Goal: Information Seeking & Learning: Learn about a topic

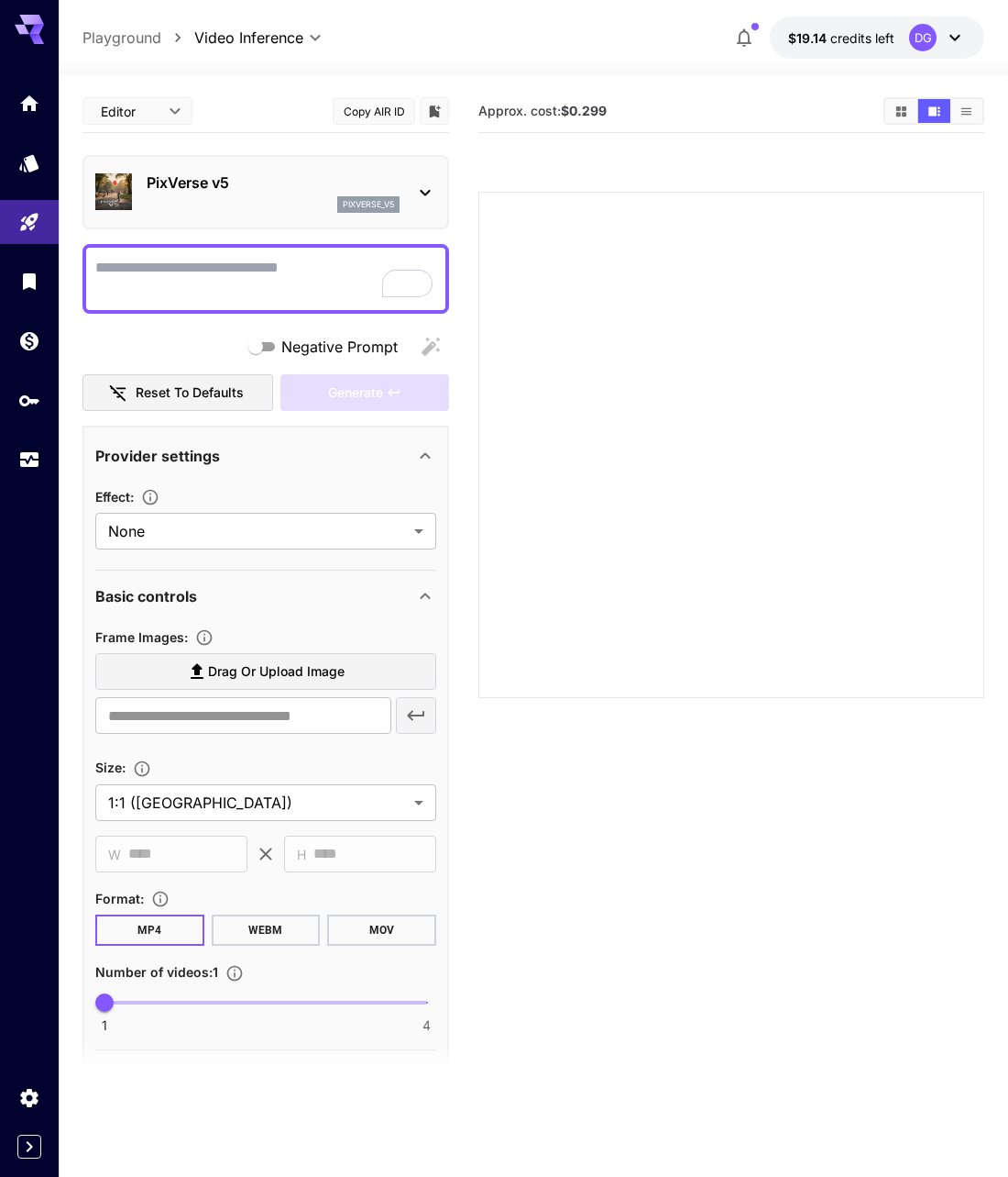
scroll to position [1004, 0]
drag, startPoint x: 234, startPoint y: 182, endPoint x: 147, endPoint y: 184, distance: 87.0
type textarea "**********"
click at [147, 184] on p "PixVerse v5" at bounding box center [274, 182] width 253 height 22
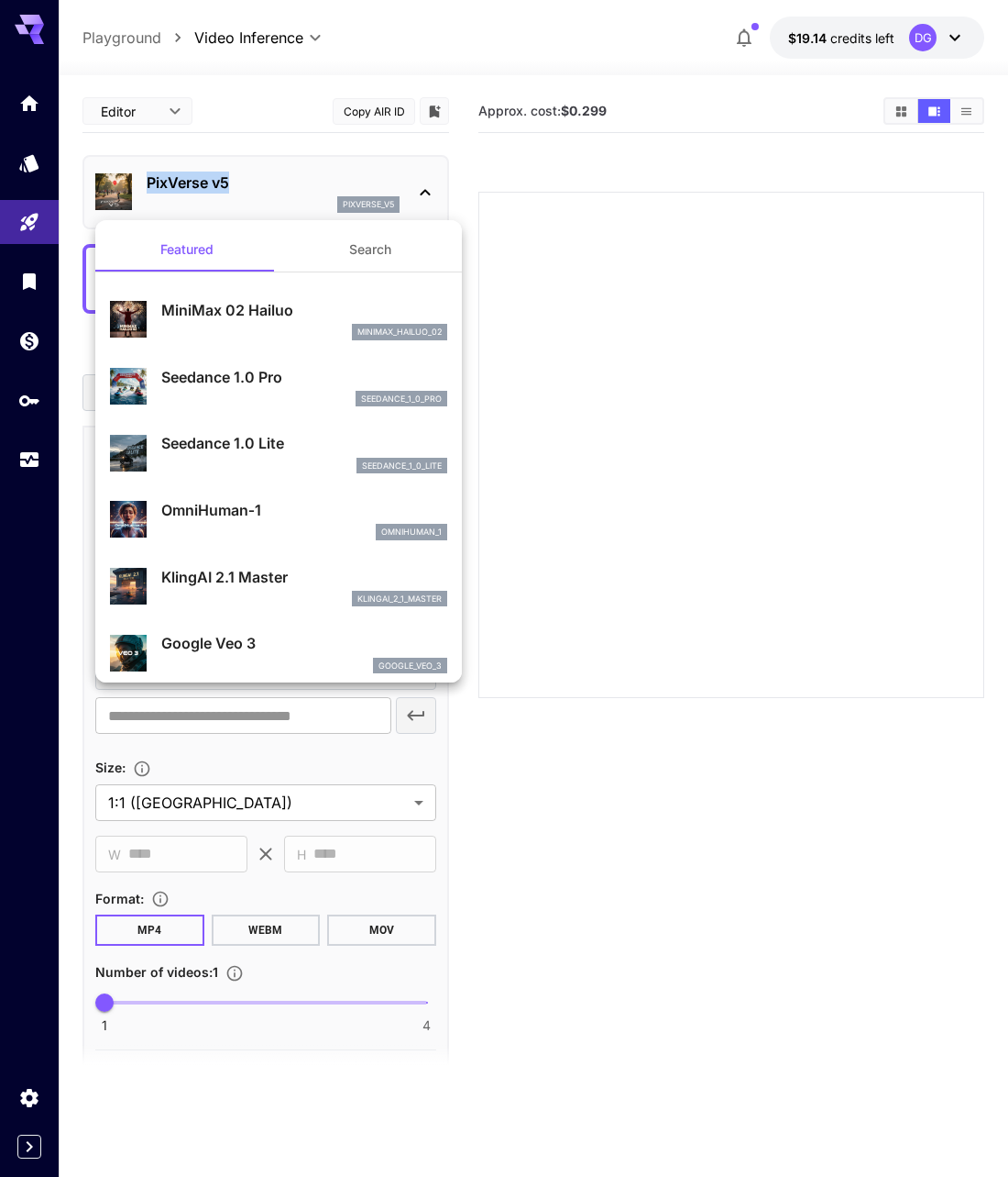
copy p "PixVerse v5"
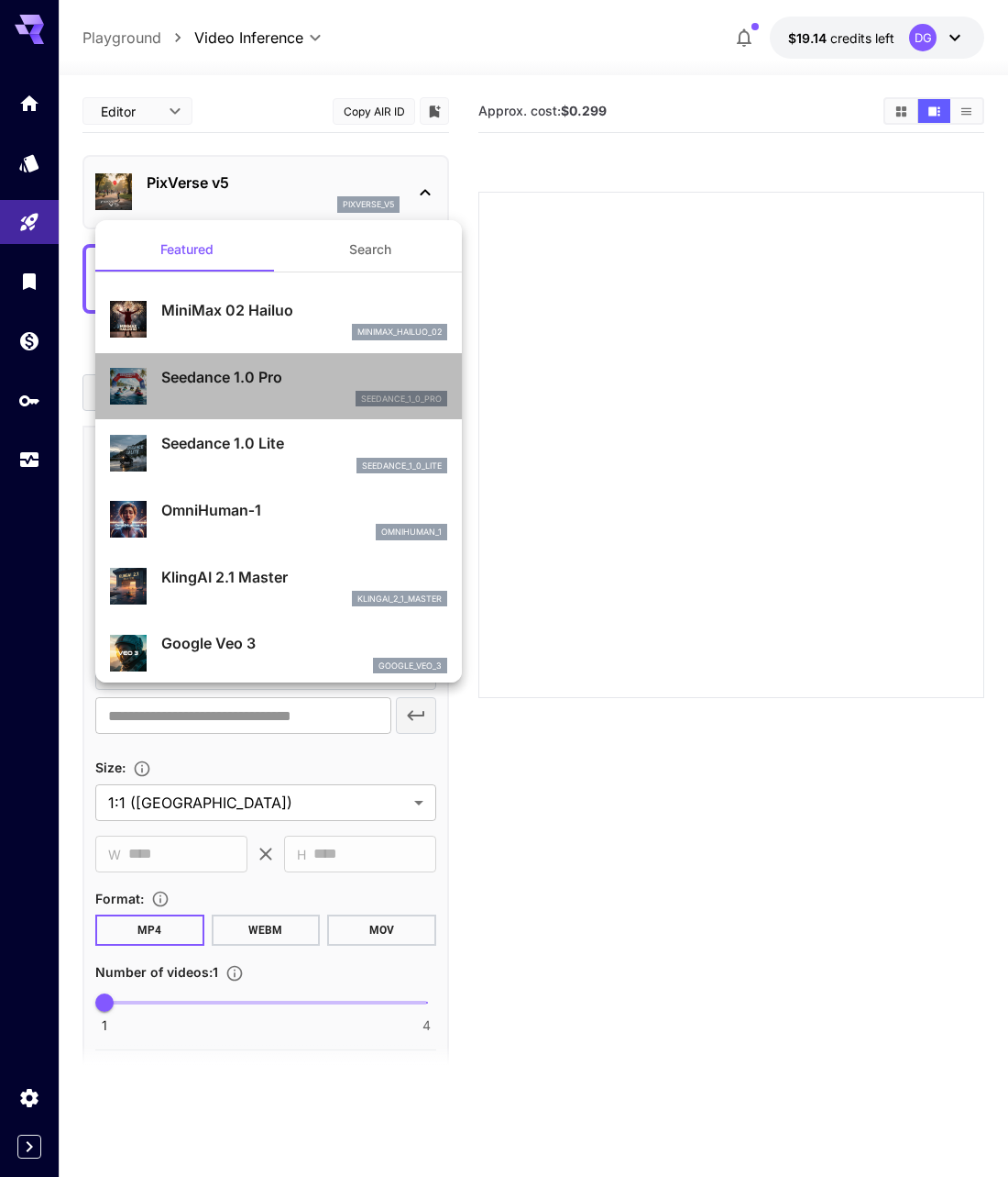
click at [270, 380] on p "Seedance 1.0 Pro" at bounding box center [304, 376] width 286 height 22
type input "**********"
type input "***"
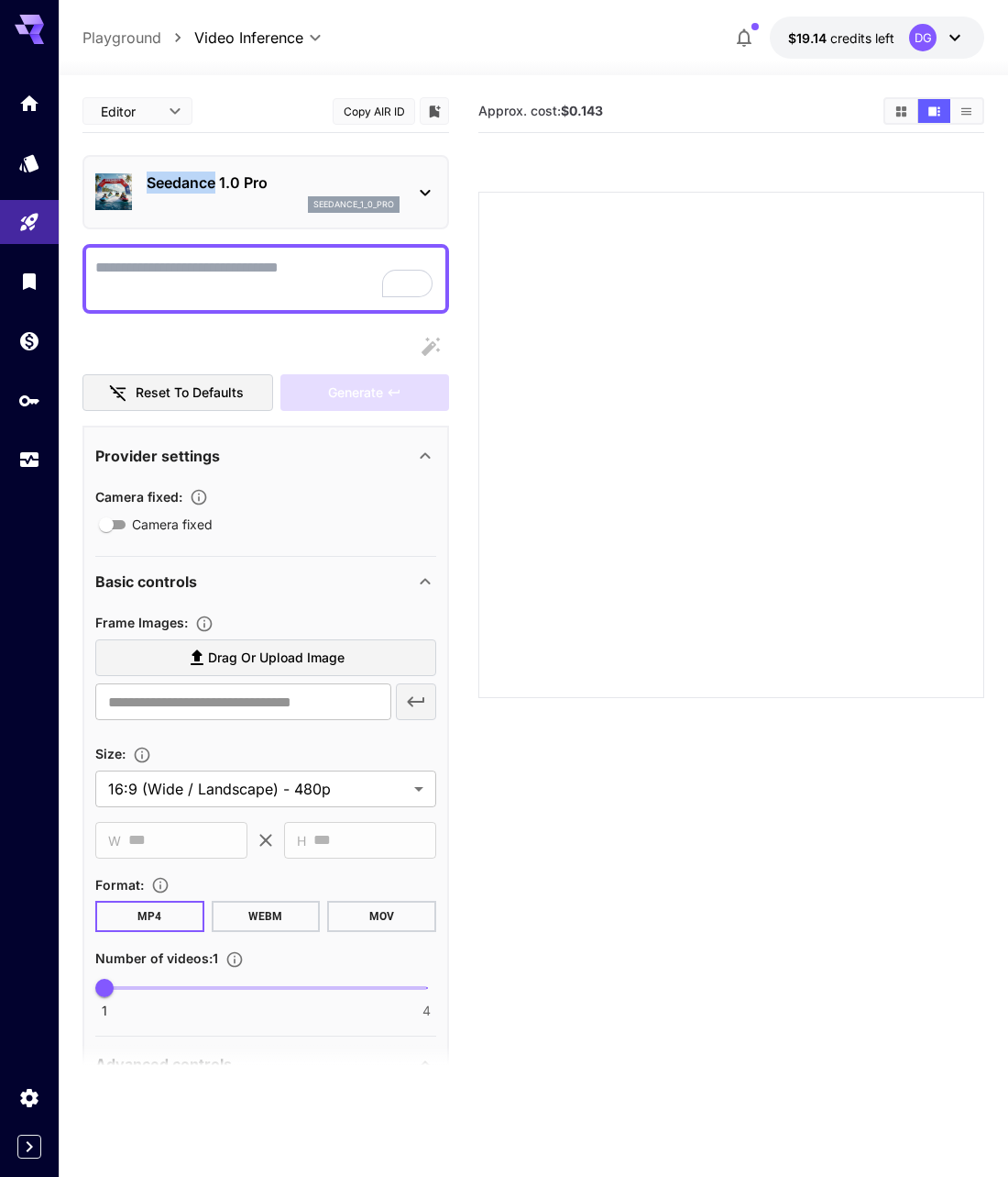
drag, startPoint x: 176, startPoint y: 180, endPoint x: 215, endPoint y: 184, distance: 39.2
click at [215, 184] on div "Seedance 1.0 Pro seedance_1_0_pro" at bounding box center [266, 192] width 341 height 56
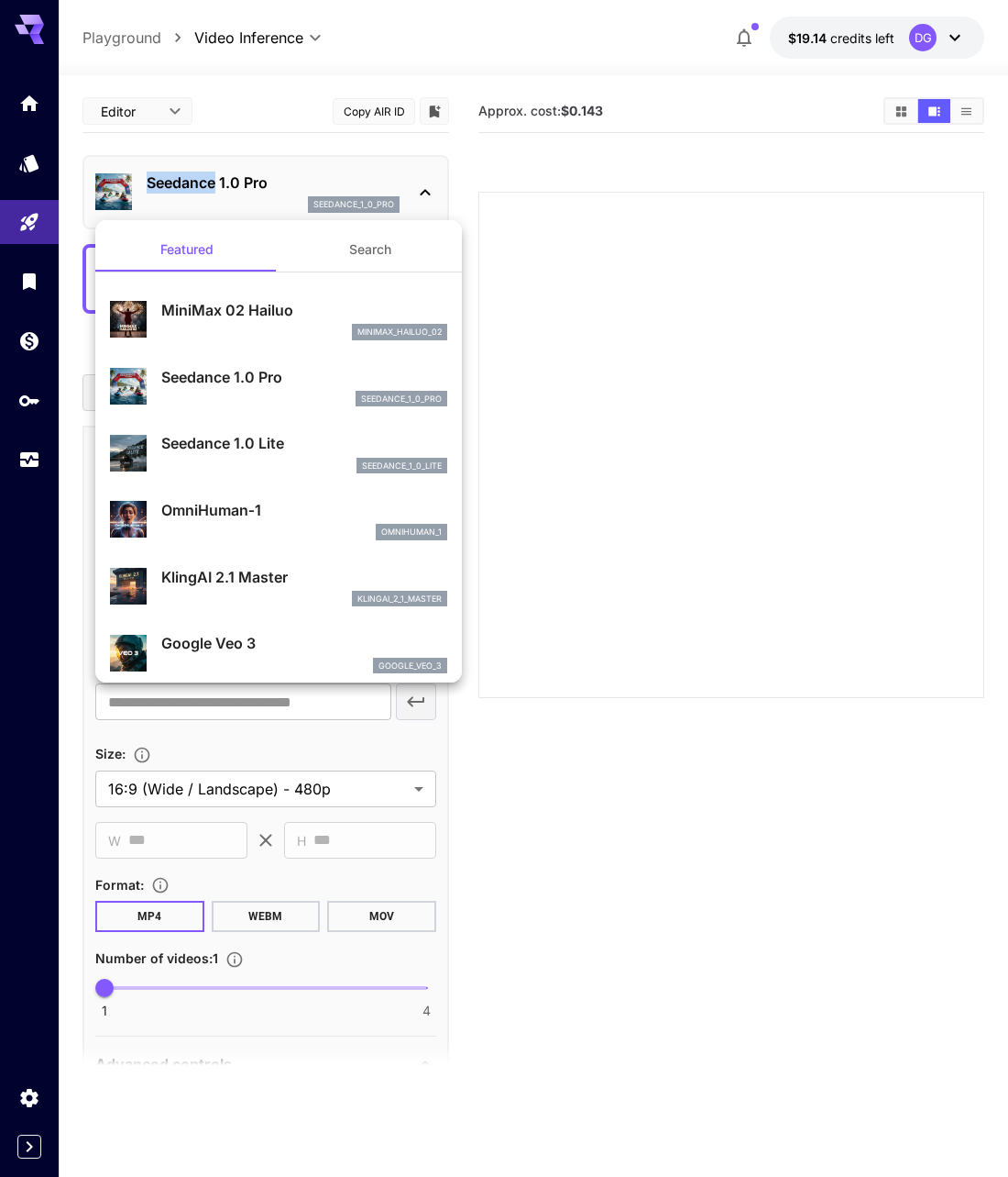
copy p "Seedance"
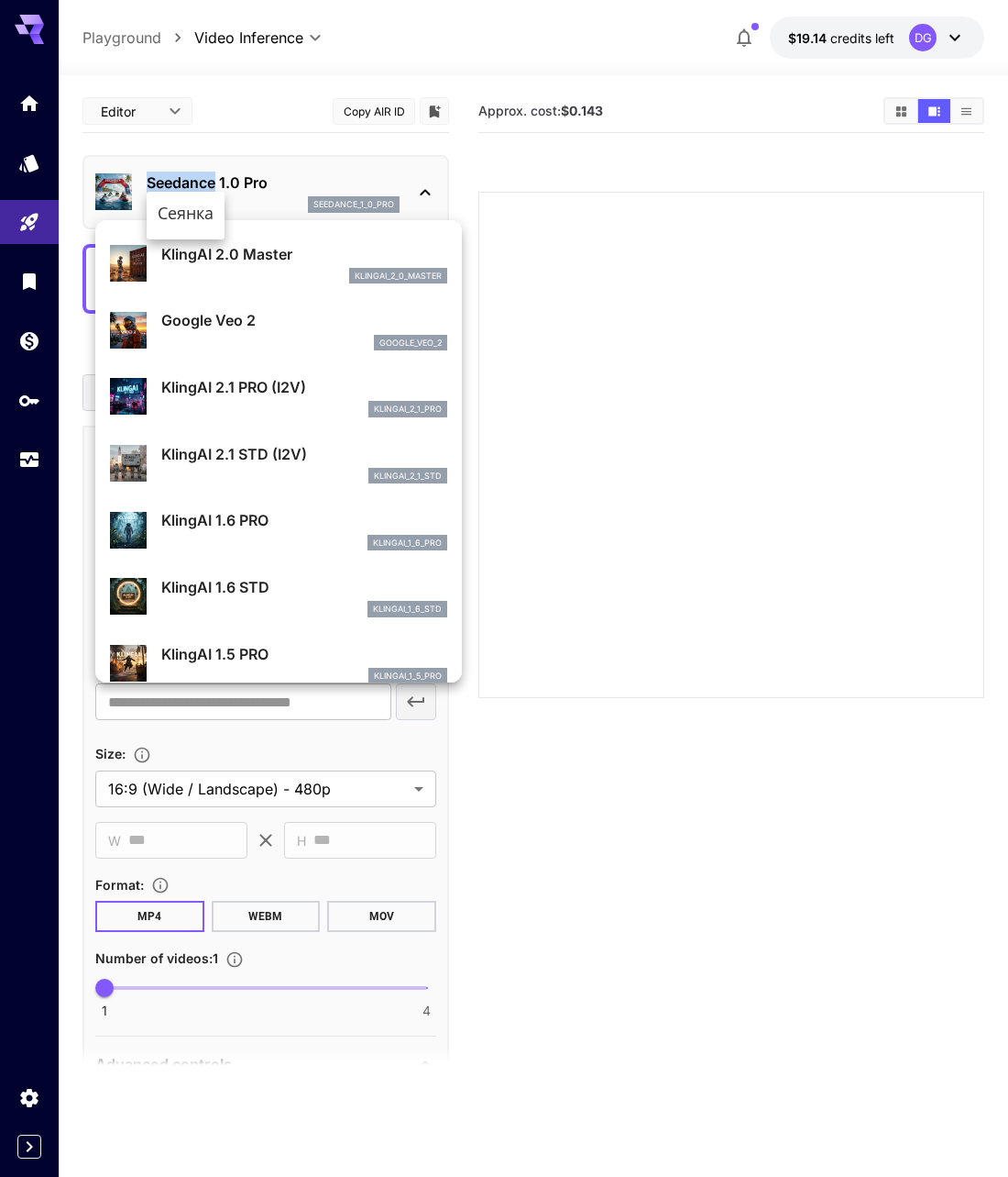
scroll to position [728, 0]
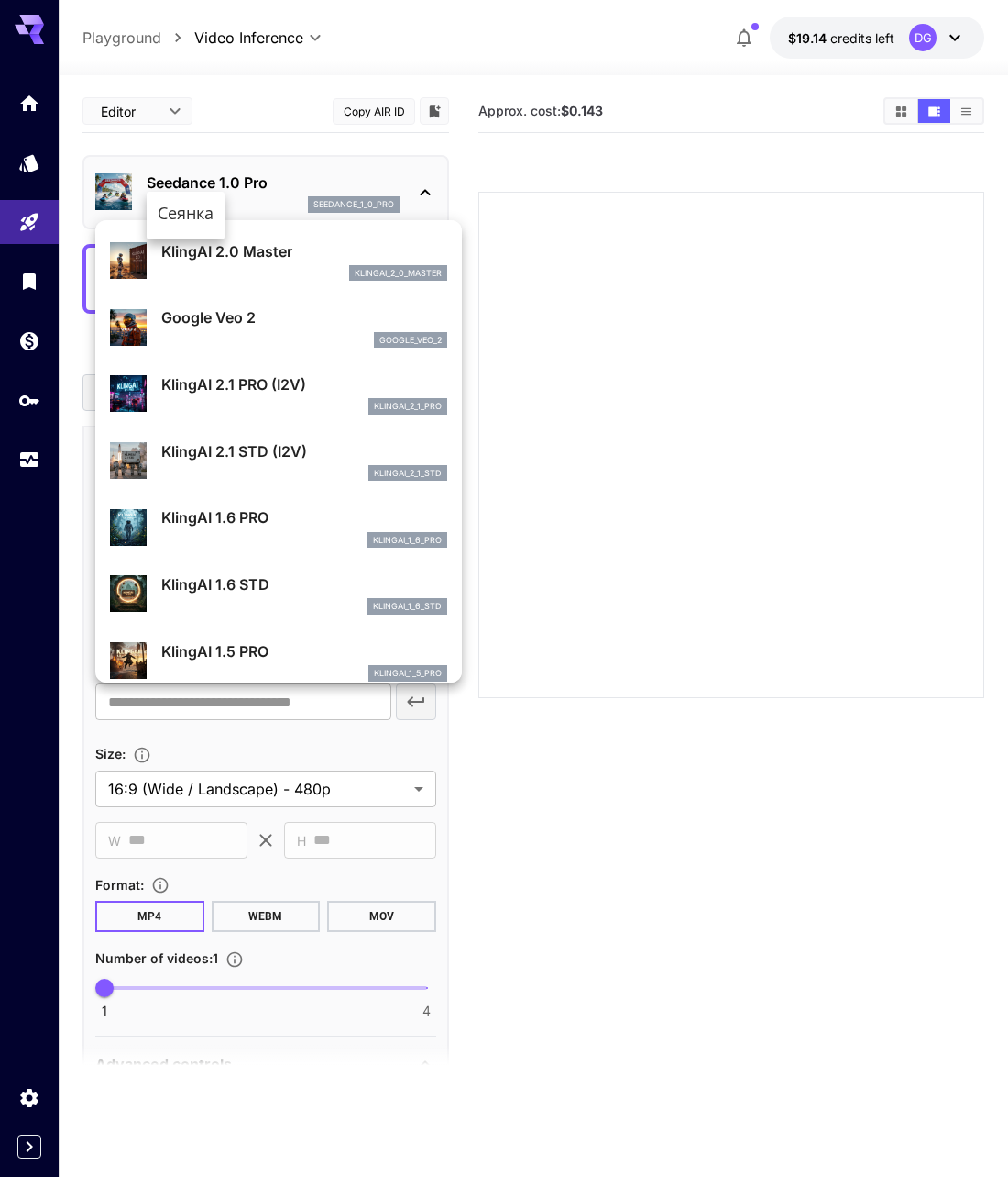
click at [260, 385] on p "KlingAI 2.1 PRO (I2V)" at bounding box center [304, 383] width 286 height 22
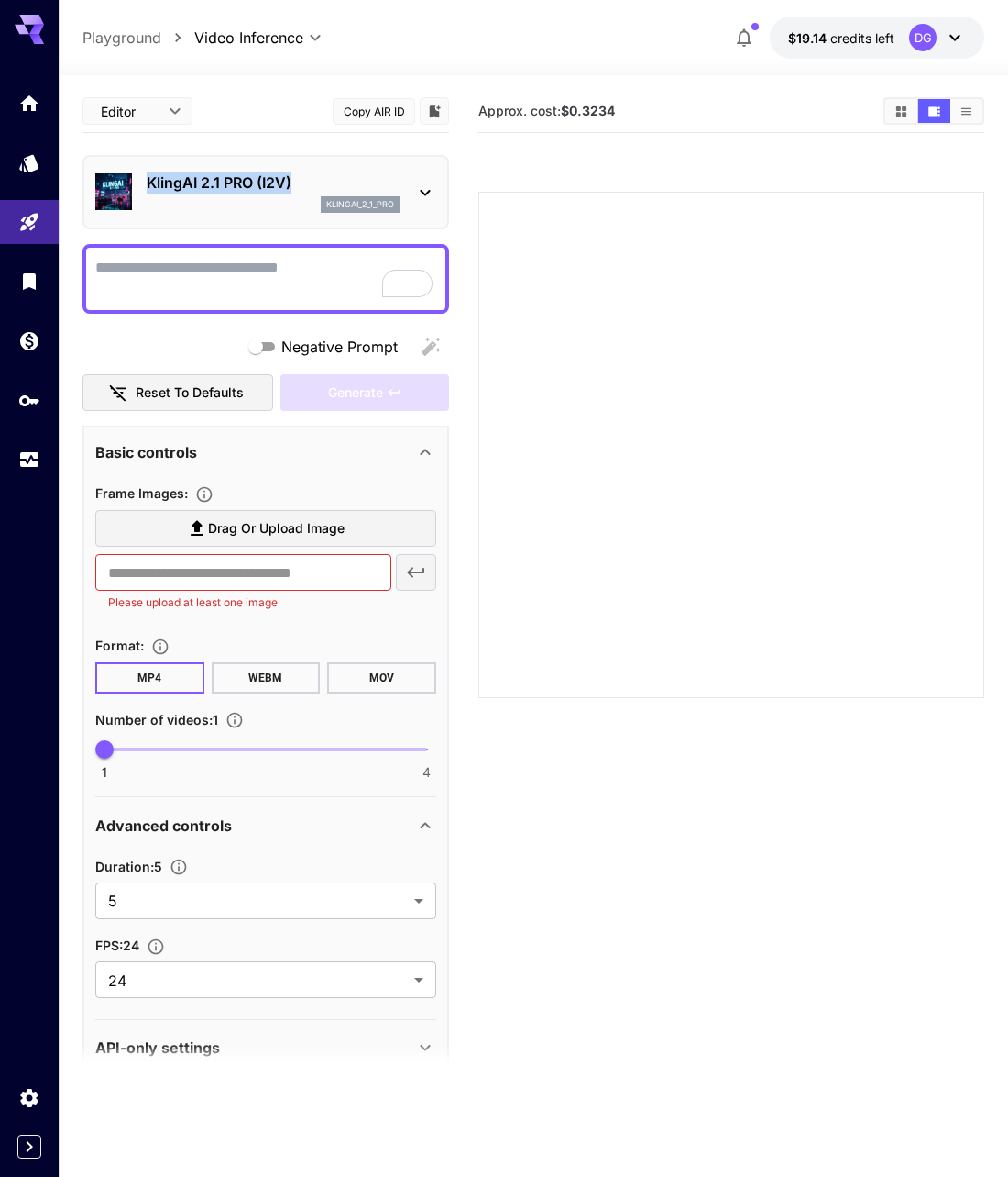
drag, startPoint x: 303, startPoint y: 177, endPoint x: 142, endPoint y: 189, distance: 161.4
click at [142, 189] on div "KlingAI 2.1 PRO (I2V) klingai_2_1_pro" at bounding box center [266, 192] width 341 height 56
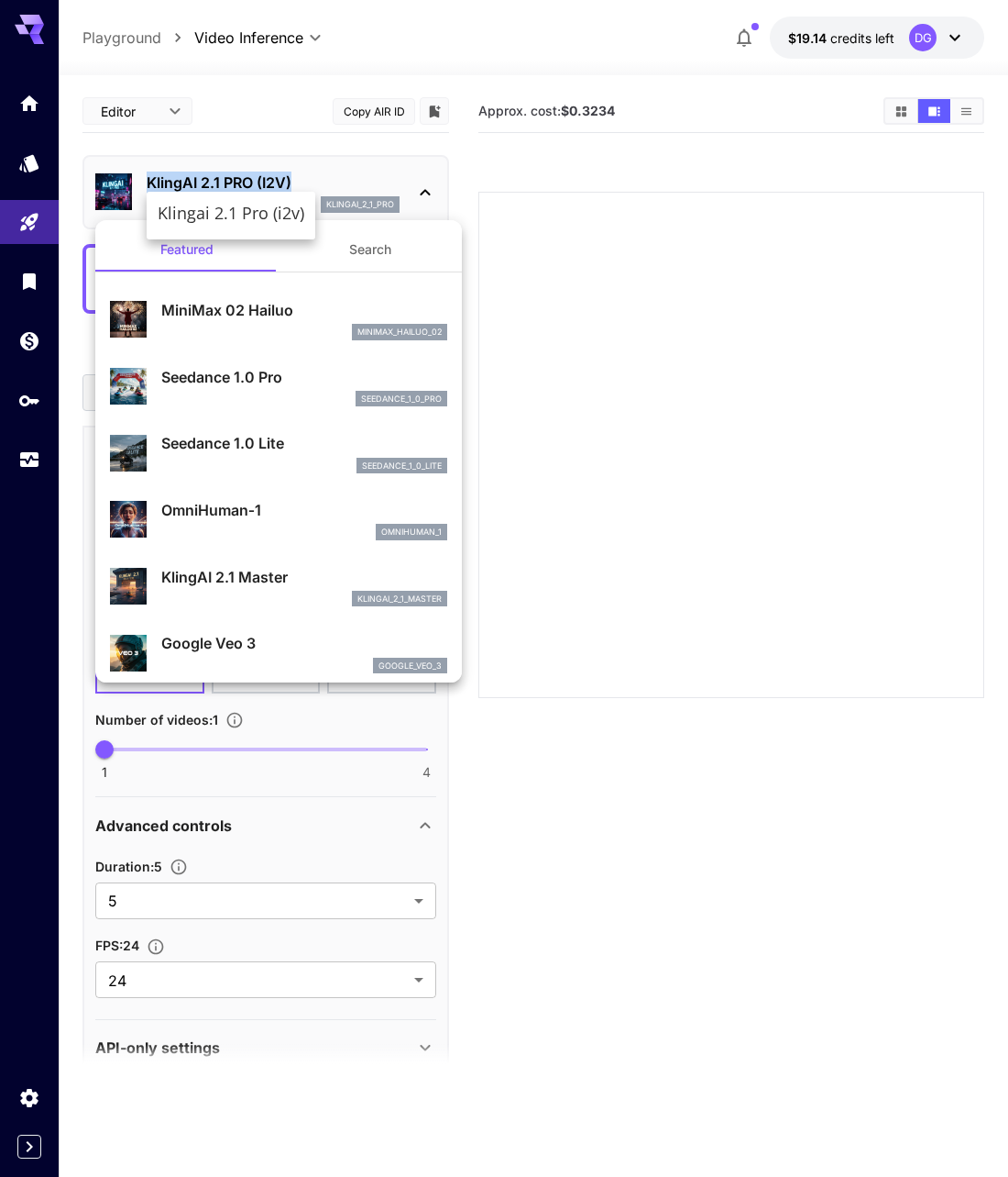
copy p "KlingAI 2.1 PRO (I2V)"
